Goal: Navigation & Orientation: Find specific page/section

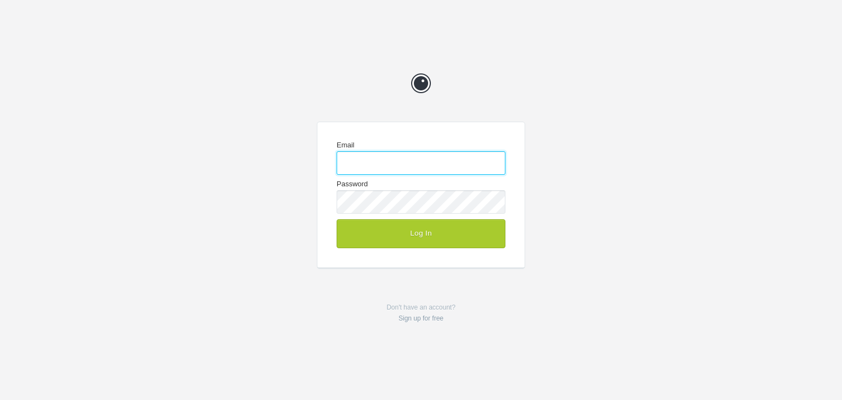
type input "napkinmktg.clientteam@gmail.com"
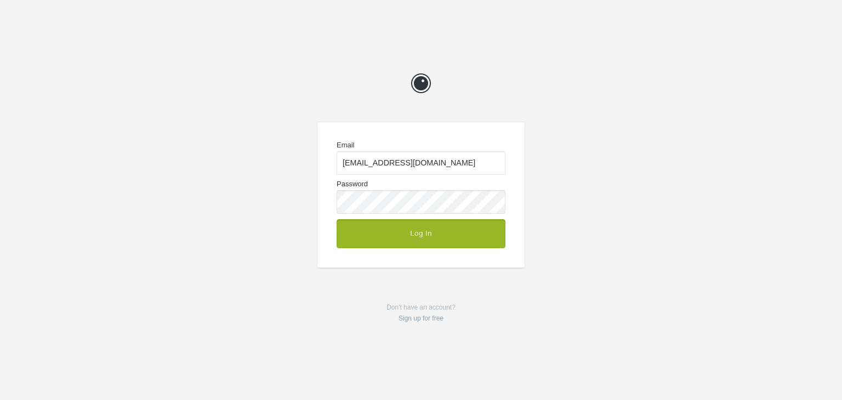
click at [425, 240] on button "Log In" at bounding box center [421, 233] width 169 height 29
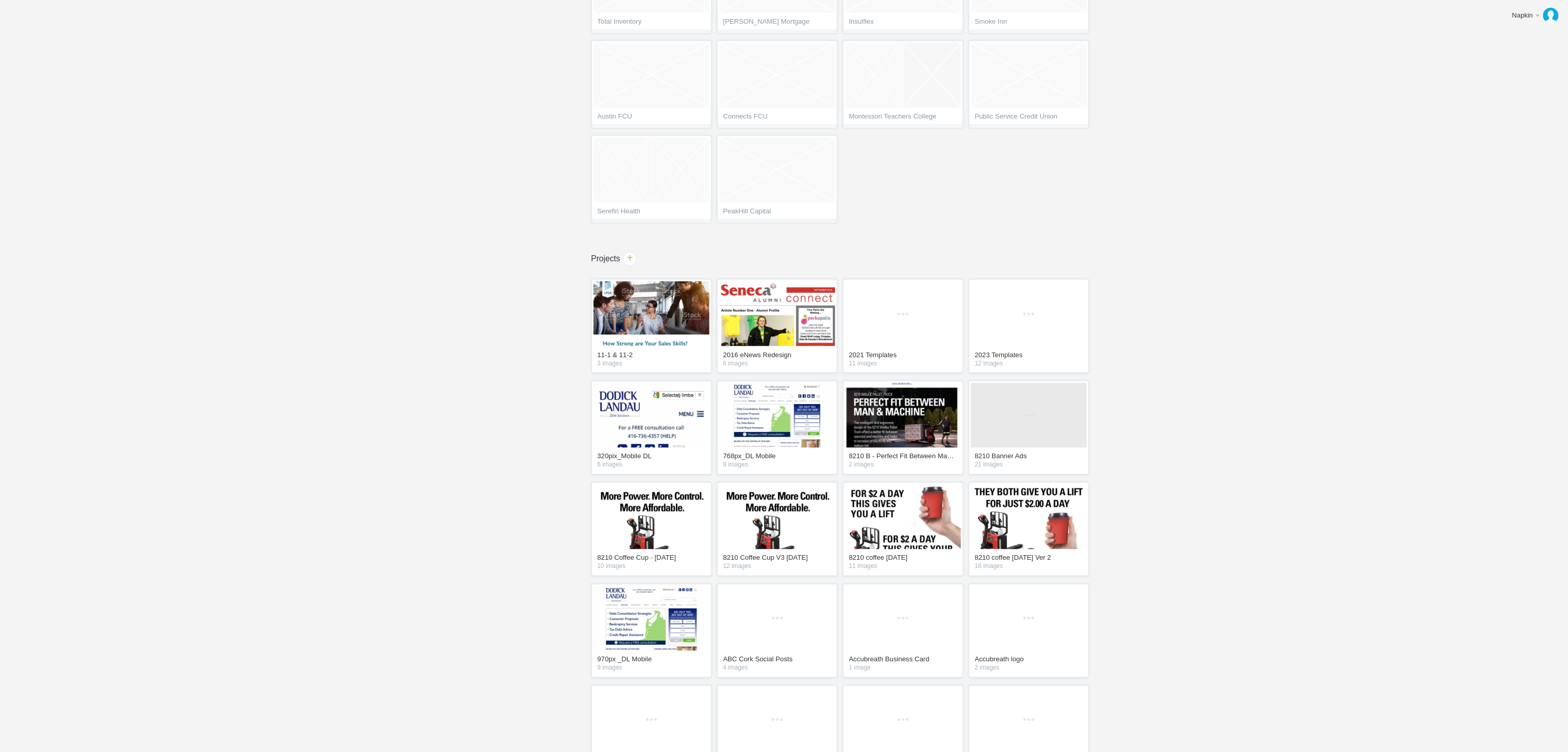
scroll to position [2885, 0]
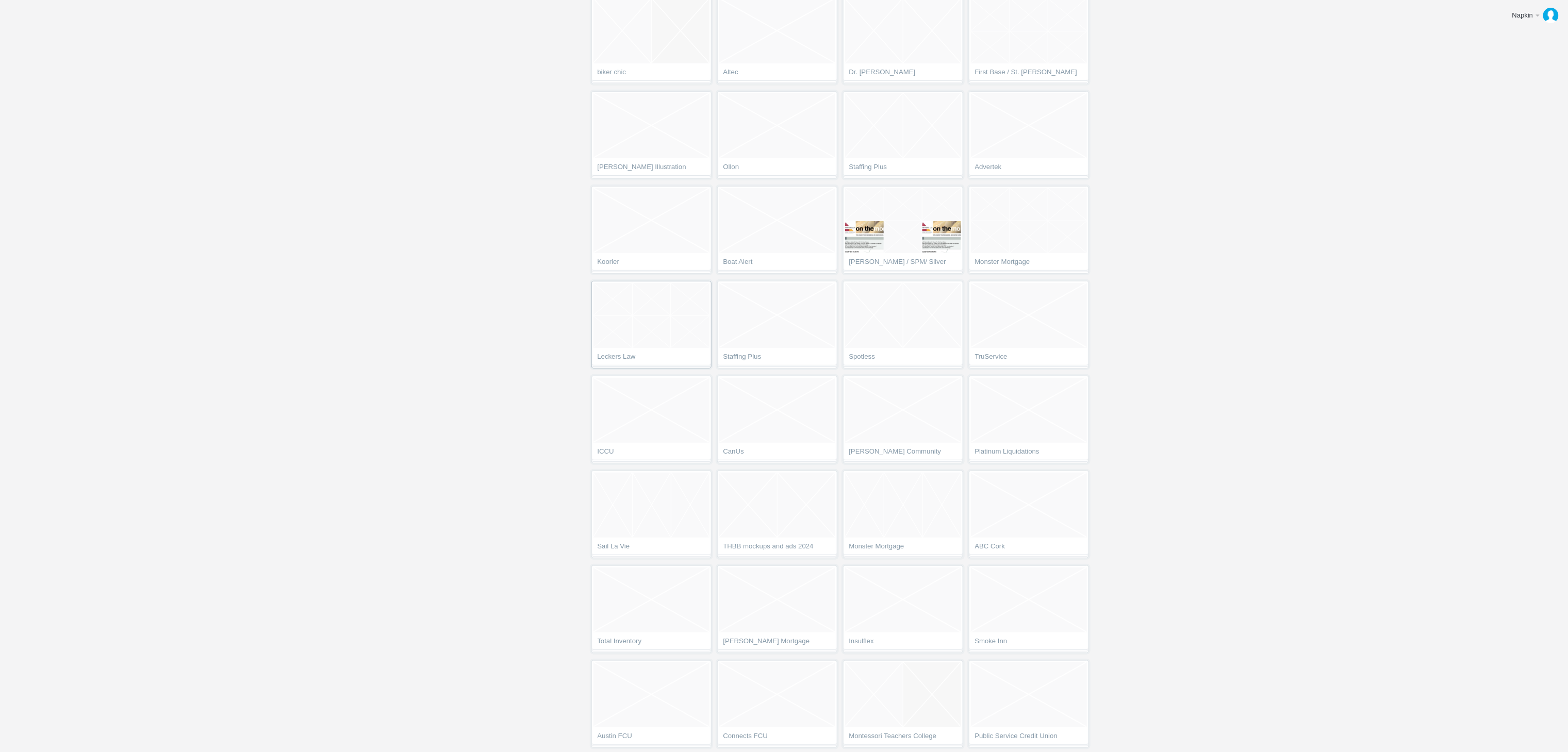
click at [692, 348] on ol at bounding box center [651, 315] width 116 height 65
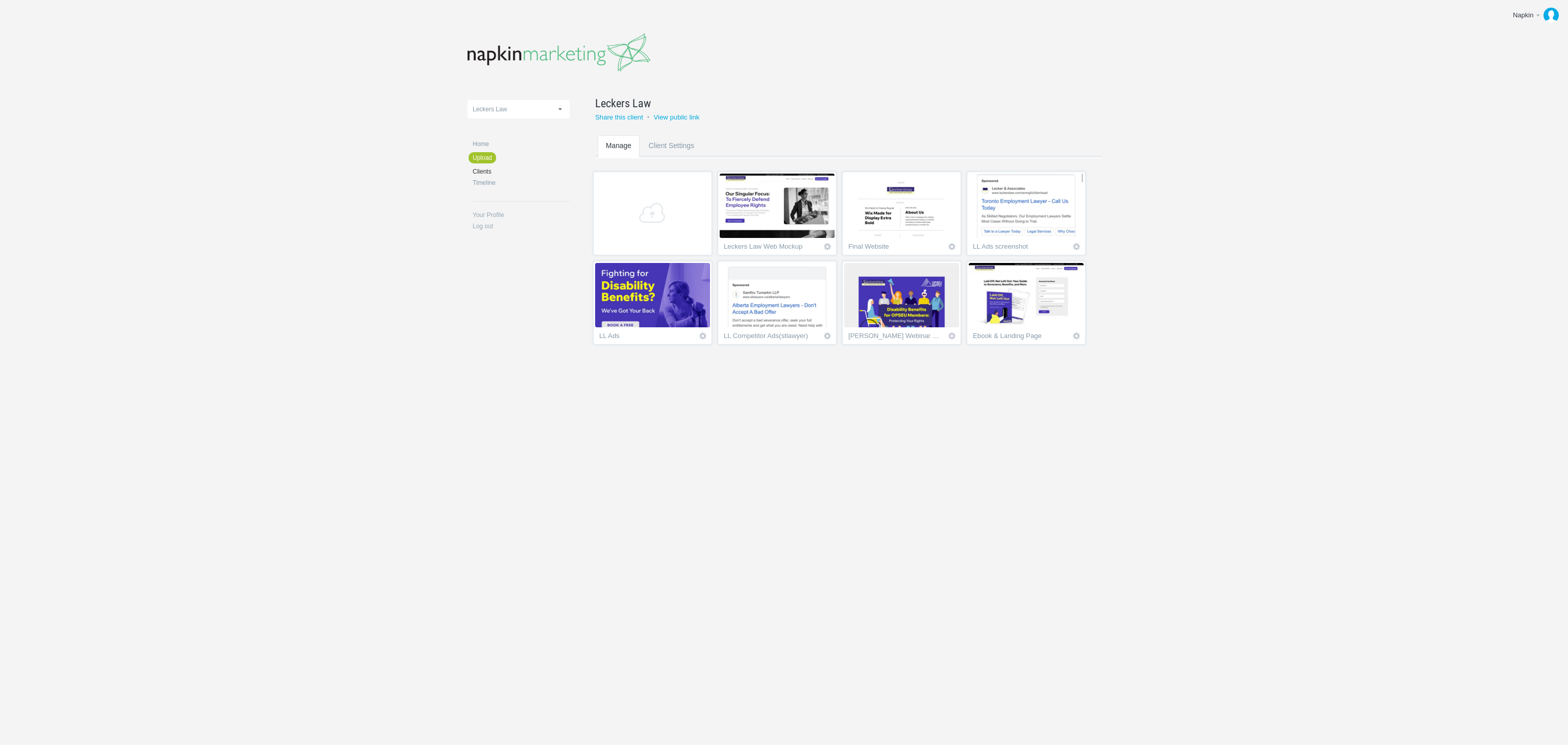
click at [647, 292] on img at bounding box center [652, 294] width 115 height 64
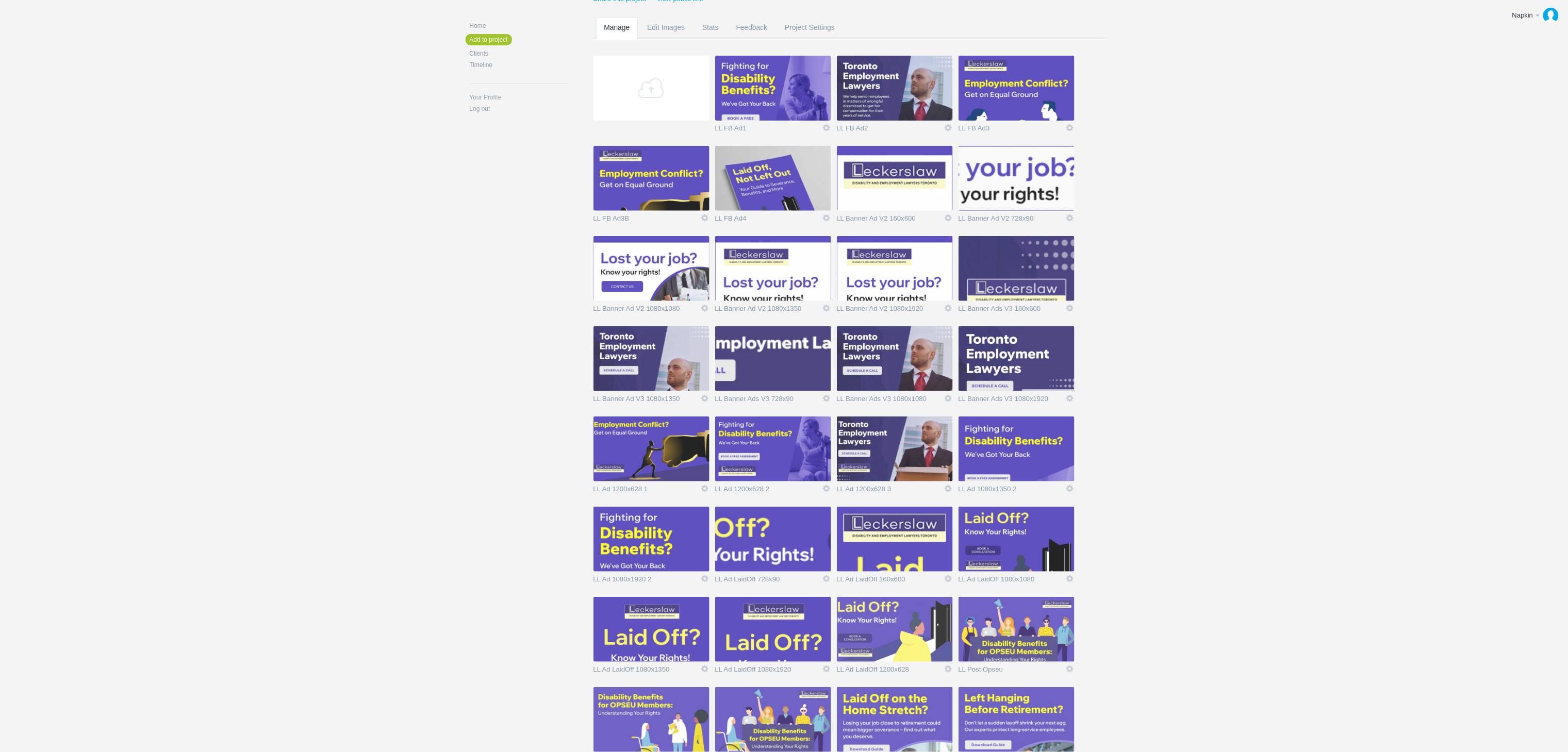
scroll to position [554, 0]
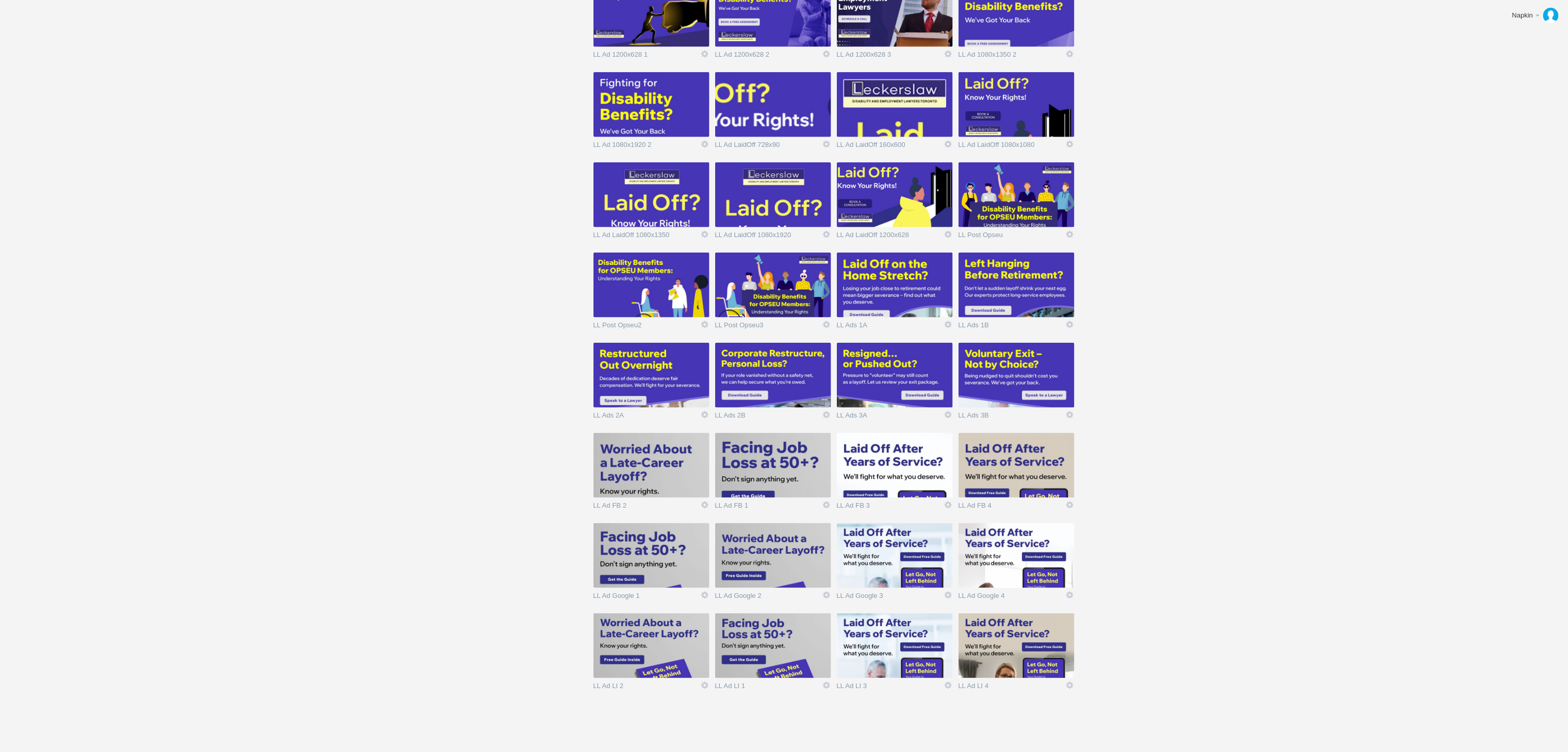
click at [640, 659] on img at bounding box center [651, 645] width 116 height 65
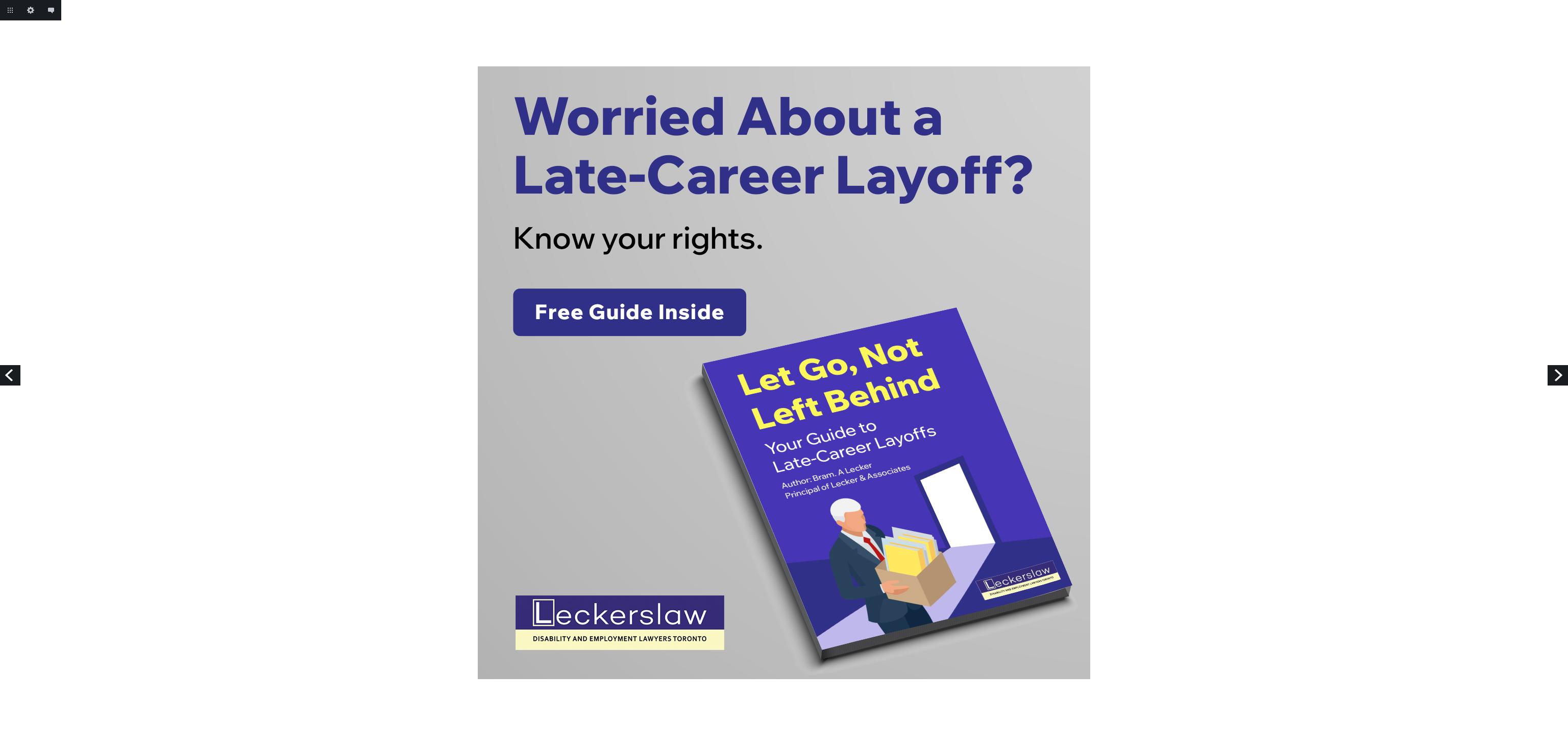
click at [1552, 369] on link "Next" at bounding box center [1558, 375] width 20 height 20
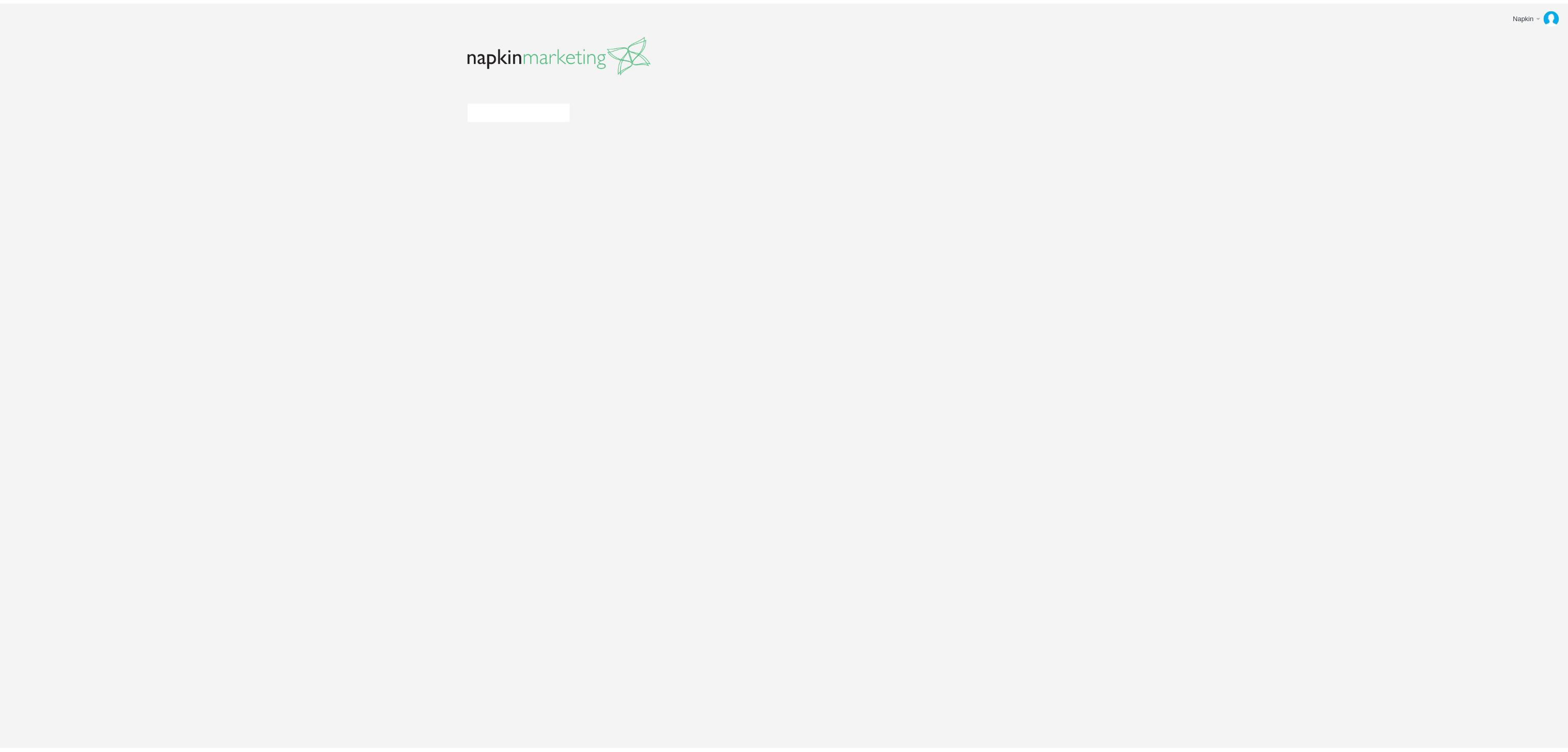
scroll to position [554, 0]
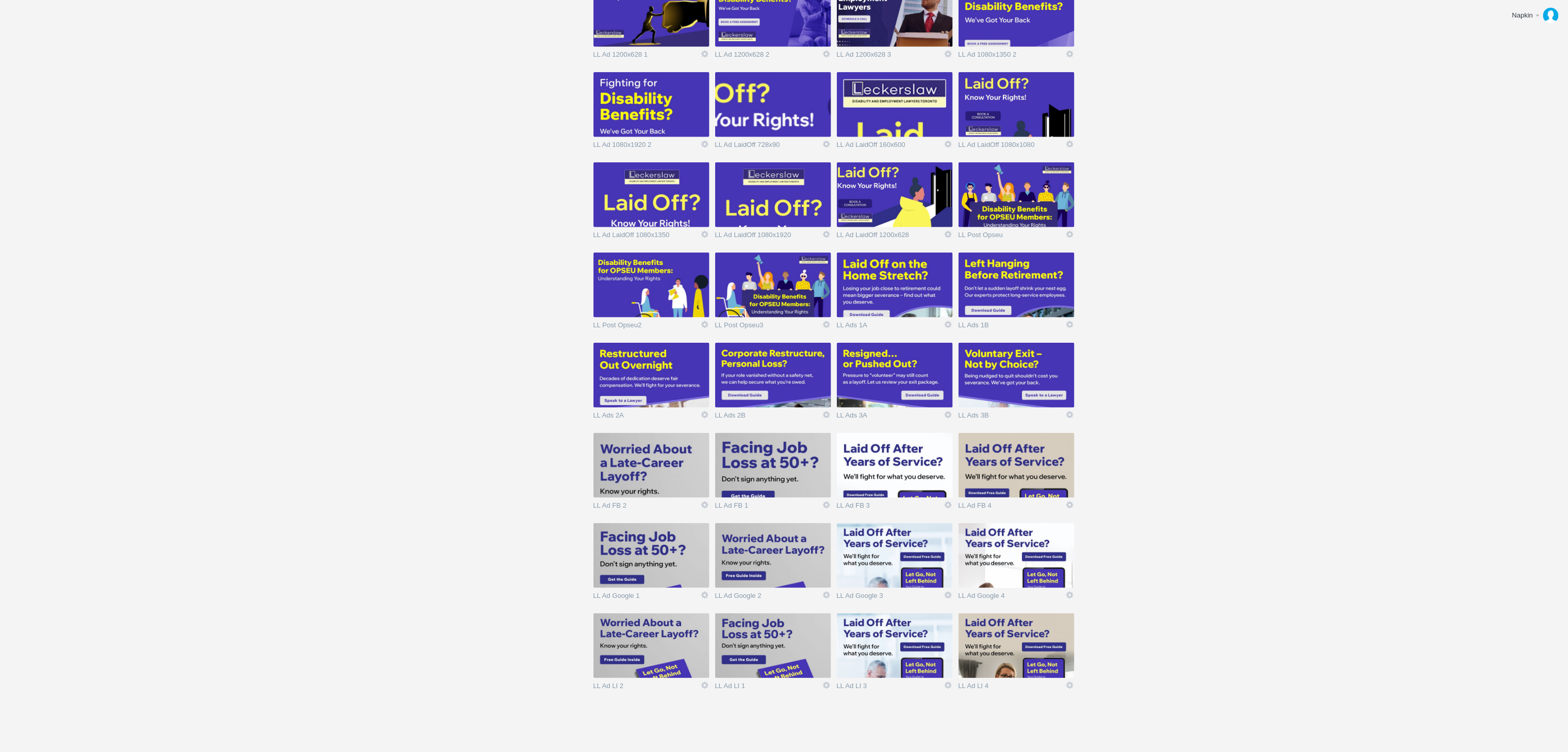
click at [1021, 638] on img at bounding box center [1016, 645] width 116 height 65
